Goal: Find specific page/section: Find specific page/section

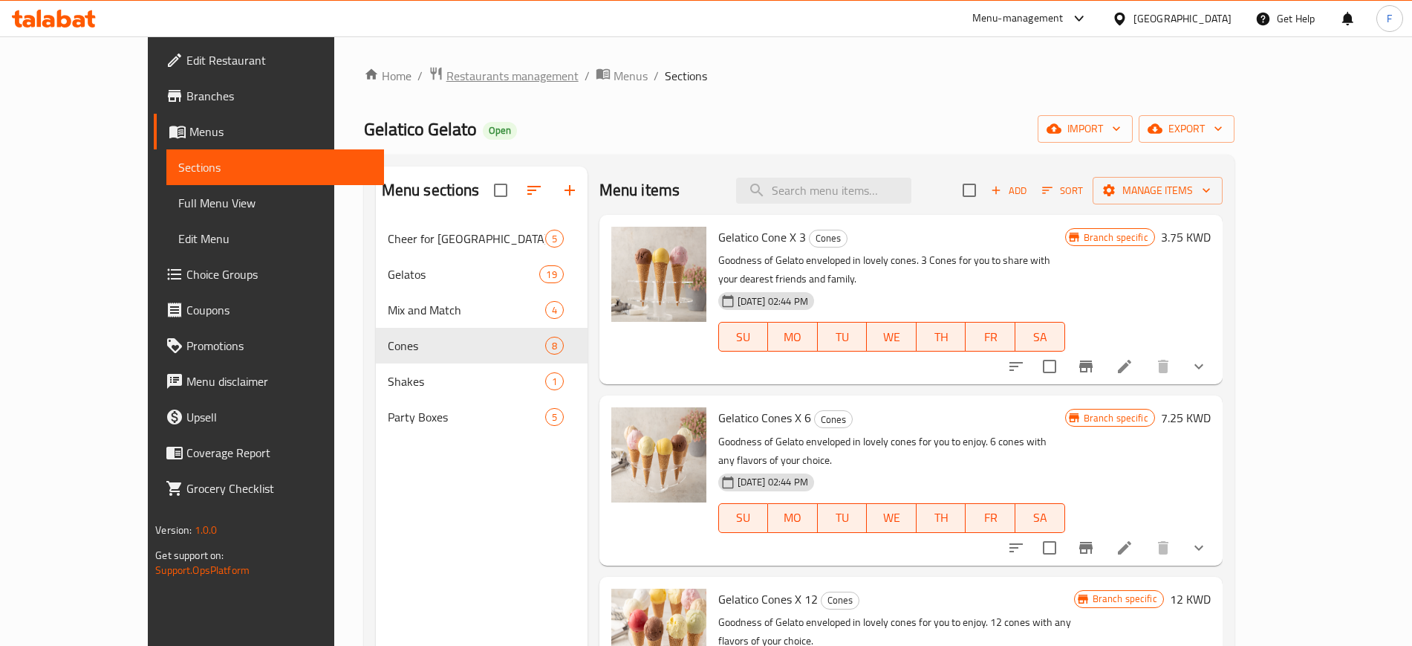
drag, startPoint x: 406, startPoint y: 54, endPoint x: 415, endPoint y: 79, distance: 26.8
click at [412, 75] on div "Home / Restaurants management / Menus / Sections Gelatico Gelato Open import ex…" at bounding box center [799, 444] width 930 height 817
click at [446, 82] on span "Restaurants management" at bounding box center [512, 76] width 132 height 18
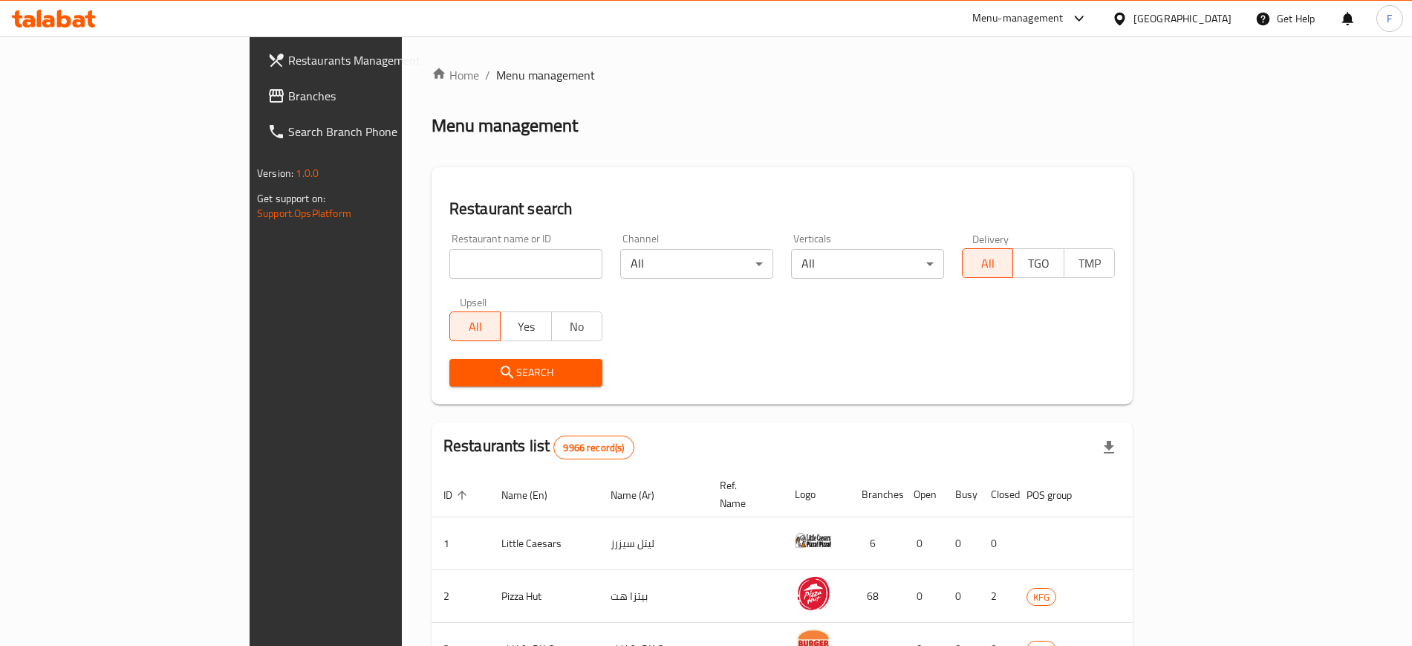
click at [449, 260] on input "search" at bounding box center [525, 264] width 153 height 30
type input "cousto"
click button "Search" at bounding box center [525, 372] width 153 height 27
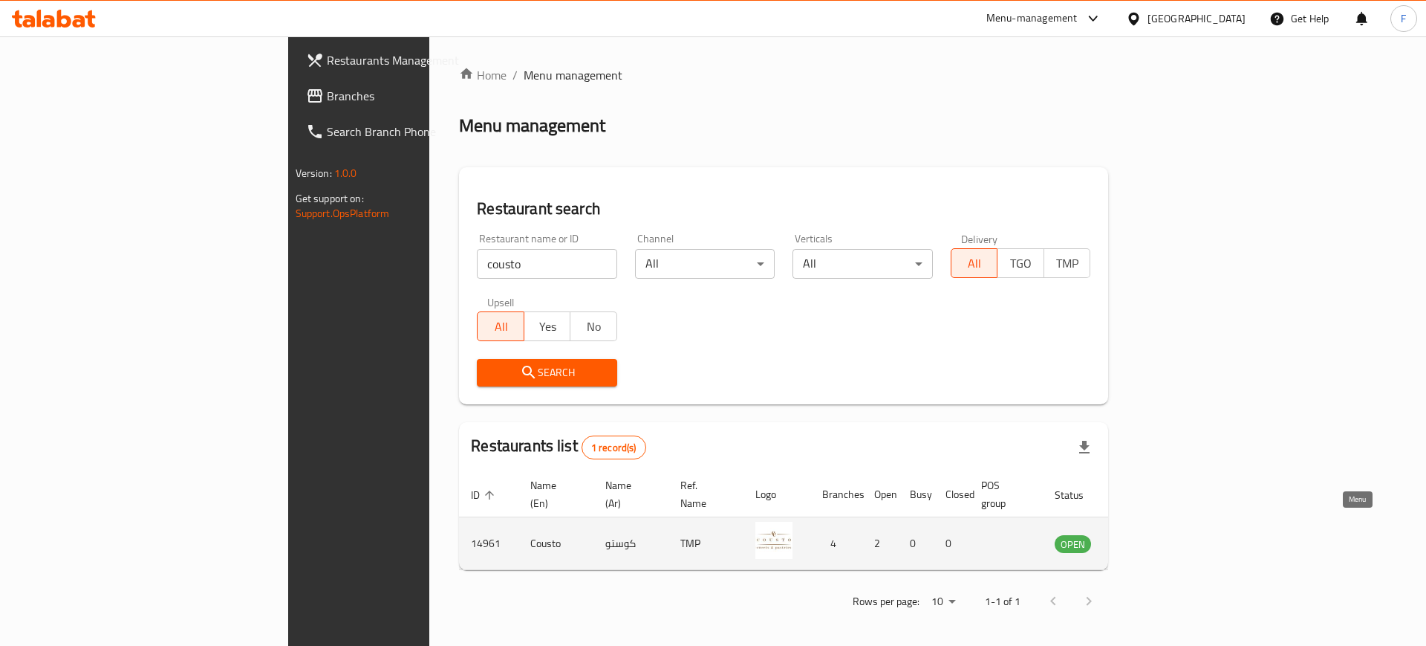
click at [1160, 534] on link "enhanced table" at bounding box center [1146, 543] width 27 height 18
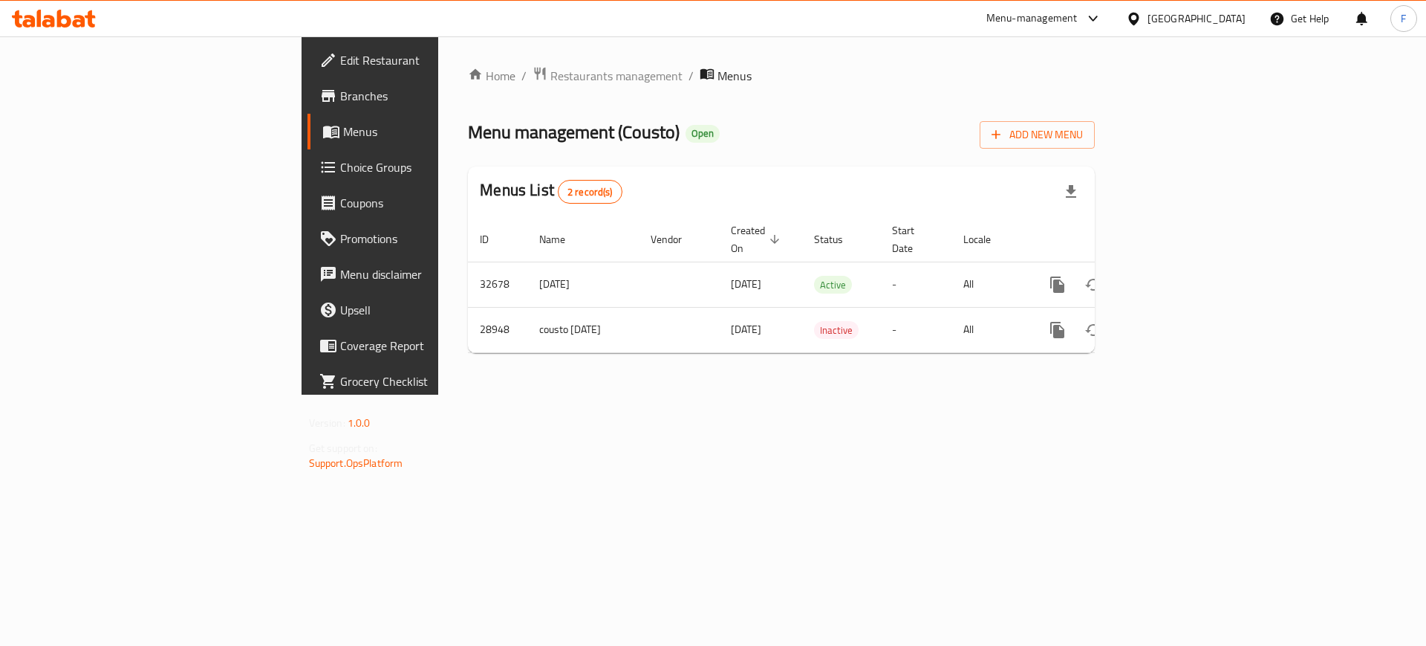
click at [340, 97] on span "Branches" at bounding box center [434, 96] width 188 height 18
